Goal: Task Accomplishment & Management: Complete application form

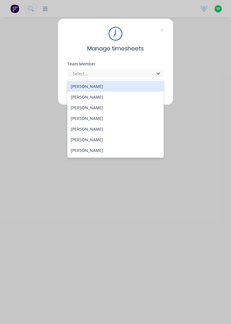
click at [85, 118] on div "[PERSON_NAME]" at bounding box center [115, 118] width 97 height 11
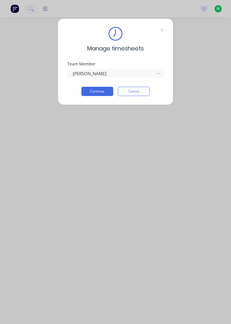
click at [98, 92] on button "Continue" at bounding box center [97, 91] width 32 height 9
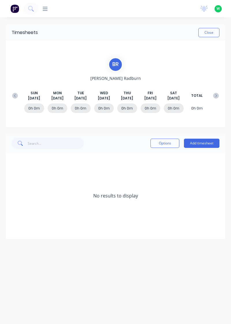
click at [206, 141] on button "Add timesheet" at bounding box center [202, 143] width 36 height 9
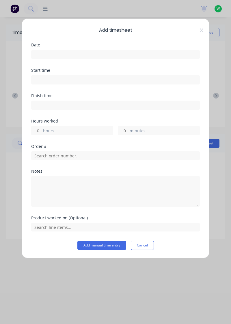
click at [53, 53] on input at bounding box center [115, 54] width 168 height 9
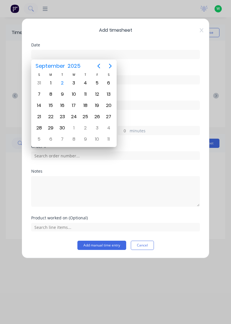
click at [51, 82] on div "1" at bounding box center [50, 83] width 9 height 9
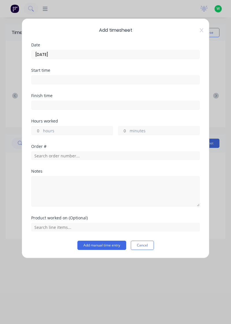
type input "[DATE]"
click at [36, 126] on input "hours" at bounding box center [36, 130] width 10 height 9
type input "3"
click at [126, 128] on input "minutes" at bounding box center [123, 130] width 10 height 9
type input "30"
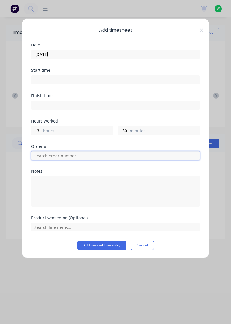
click at [58, 152] on input "text" at bounding box center [115, 156] width 169 height 9
type input "18778"
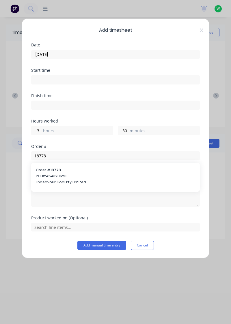
click at [57, 180] on span "Endeavour Coal Pty Limited" at bounding box center [115, 182] width 159 height 5
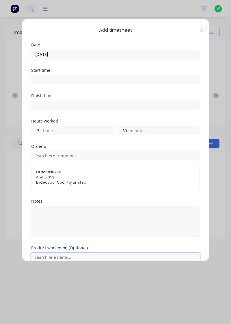
click at [57, 255] on input "text" at bounding box center [115, 257] width 169 height 9
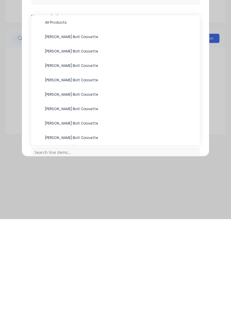
click at [66, 155] on span "[PERSON_NAME] Bolt Cassette" at bounding box center [120, 156] width 150 height 5
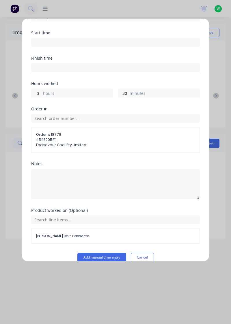
scroll to position [45, 0]
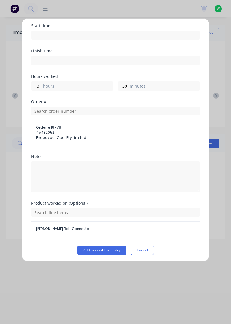
click at [104, 248] on button "Add manual time entry" at bounding box center [101, 250] width 49 height 9
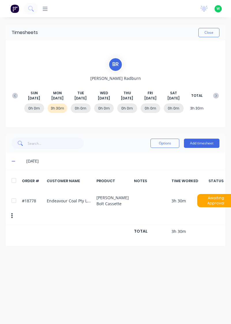
click at [206, 143] on button "Add timesheet" at bounding box center [202, 143] width 36 height 9
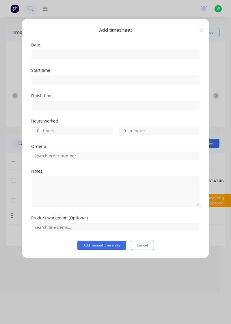
click at [52, 52] on input at bounding box center [115, 54] width 168 height 9
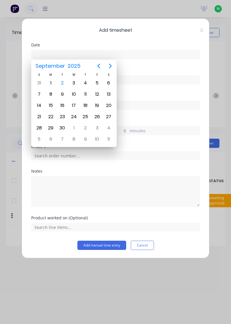
click at [52, 83] on div "1" at bounding box center [50, 83] width 9 height 9
type input "[DATE]"
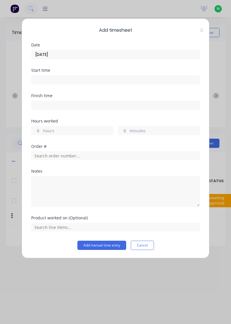
click at [36, 129] on input "hours" at bounding box center [36, 130] width 10 height 9
type input "1"
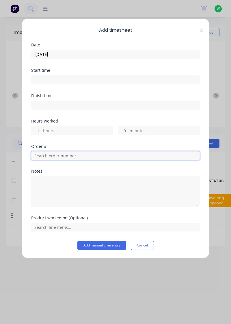
click at [51, 155] on input "text" at bounding box center [115, 156] width 169 height 9
type input "18751"
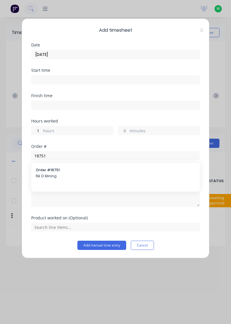
click at [48, 170] on span "Order # 18751" at bounding box center [115, 170] width 159 height 5
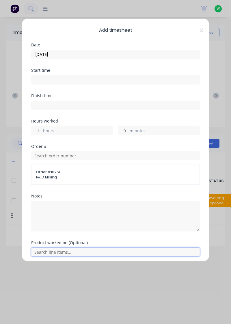
click at [53, 249] on input "text" at bounding box center [115, 252] width 169 height 9
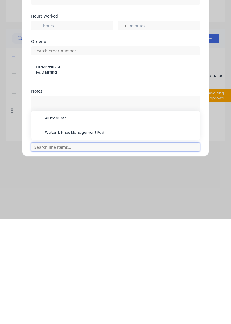
scroll to position [24, 0]
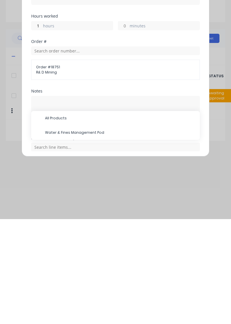
click at [72, 235] on span "Water & Fines Management Pod" at bounding box center [120, 237] width 150 height 5
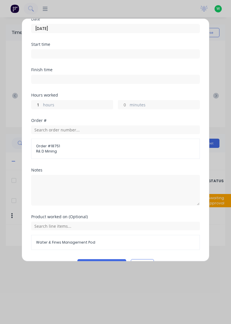
scroll to position [40, 0]
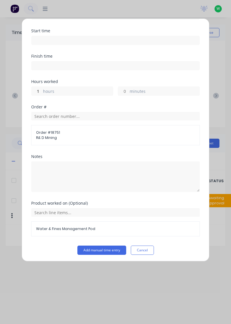
click at [102, 250] on button "Add manual time entry" at bounding box center [101, 250] width 49 height 9
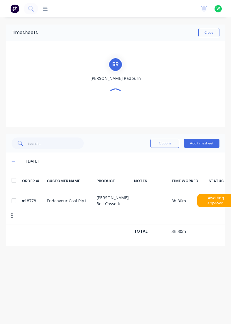
scroll to position [0, 0]
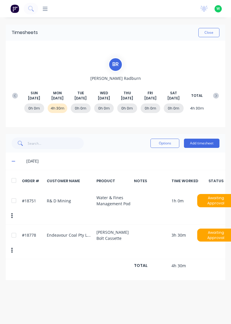
click at [203, 142] on button "Add timesheet" at bounding box center [202, 143] width 36 height 9
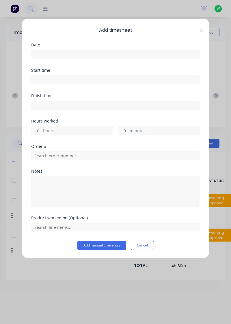
click at [52, 52] on input at bounding box center [115, 54] width 168 height 9
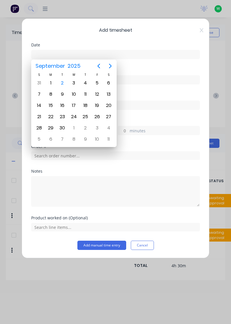
click at [52, 83] on div "1" at bounding box center [50, 83] width 9 height 9
type input "[DATE]"
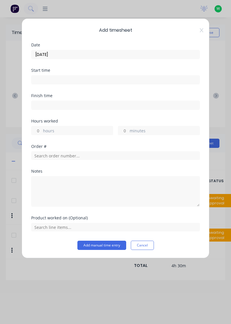
click at [37, 129] on input "hours" at bounding box center [36, 130] width 10 height 9
type input "3"
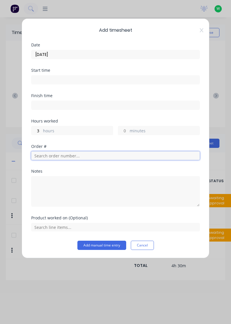
click at [54, 156] on input "text" at bounding box center [115, 156] width 169 height 9
type input "17943"
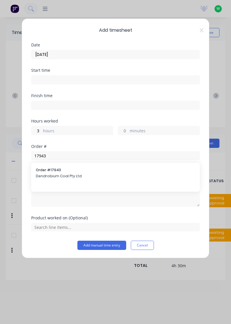
click at [57, 175] on span "Dendrobium Coal Pty Ltd" at bounding box center [115, 176] width 159 height 5
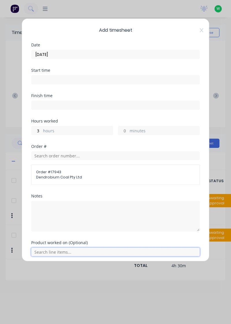
click at [51, 252] on input "text" at bounding box center [115, 252] width 169 height 9
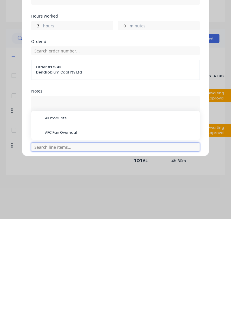
scroll to position [24, 0]
click at [61, 237] on span "AFC Pan Overhaul" at bounding box center [120, 237] width 150 height 5
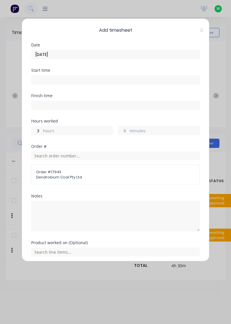
scroll to position [40, 0]
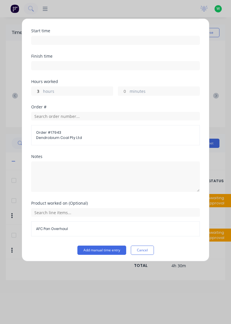
click at [99, 250] on button "Add manual time entry" at bounding box center [101, 250] width 49 height 9
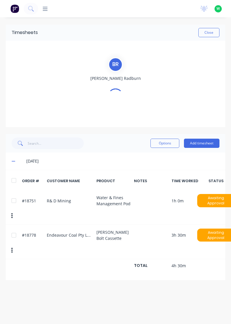
scroll to position [0, 0]
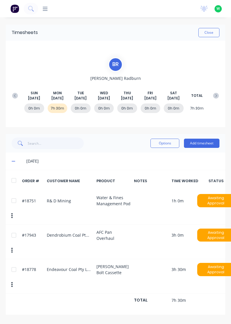
click at [204, 141] on button "Add timesheet" at bounding box center [202, 143] width 36 height 9
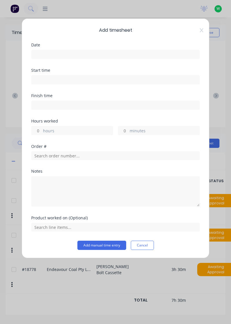
click at [48, 52] on input at bounding box center [115, 54] width 168 height 9
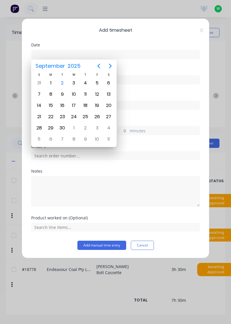
click at [51, 83] on div "1" at bounding box center [50, 83] width 9 height 9
type input "[DATE]"
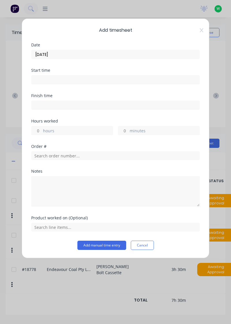
click at [125, 129] on input "minutes" at bounding box center [123, 130] width 10 height 9
type input "30"
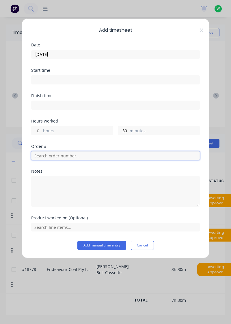
click at [60, 154] on input "text" at bounding box center [115, 156] width 169 height 9
type input "17483"
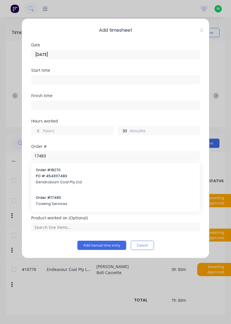
click at [55, 199] on span "Order # 17483" at bounding box center [115, 197] width 159 height 5
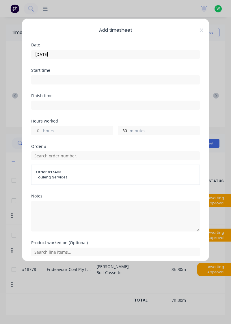
scroll to position [20, 0]
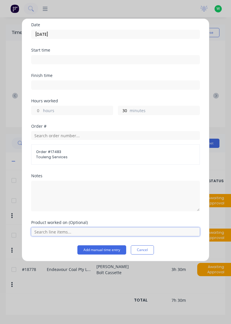
click at [54, 231] on input "text" at bounding box center [115, 232] width 169 height 9
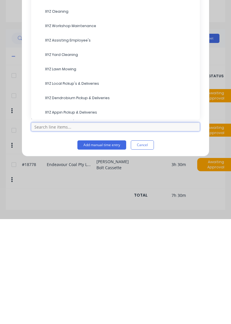
scroll to position [16, 0]
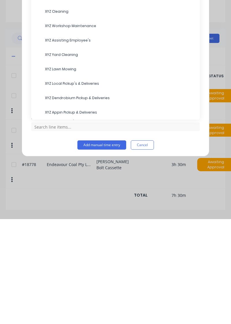
click at [66, 158] on span "XYZ Yard Cleaning" at bounding box center [120, 159] width 150 height 5
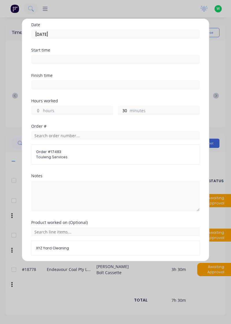
scroll to position [40, 0]
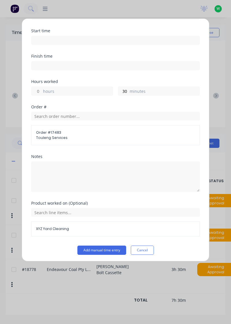
click at [98, 251] on button "Add manual time entry" at bounding box center [101, 250] width 49 height 9
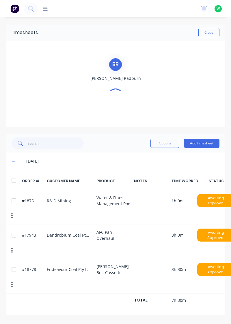
scroll to position [0, 0]
